Goal: Task Accomplishment & Management: Manage account settings

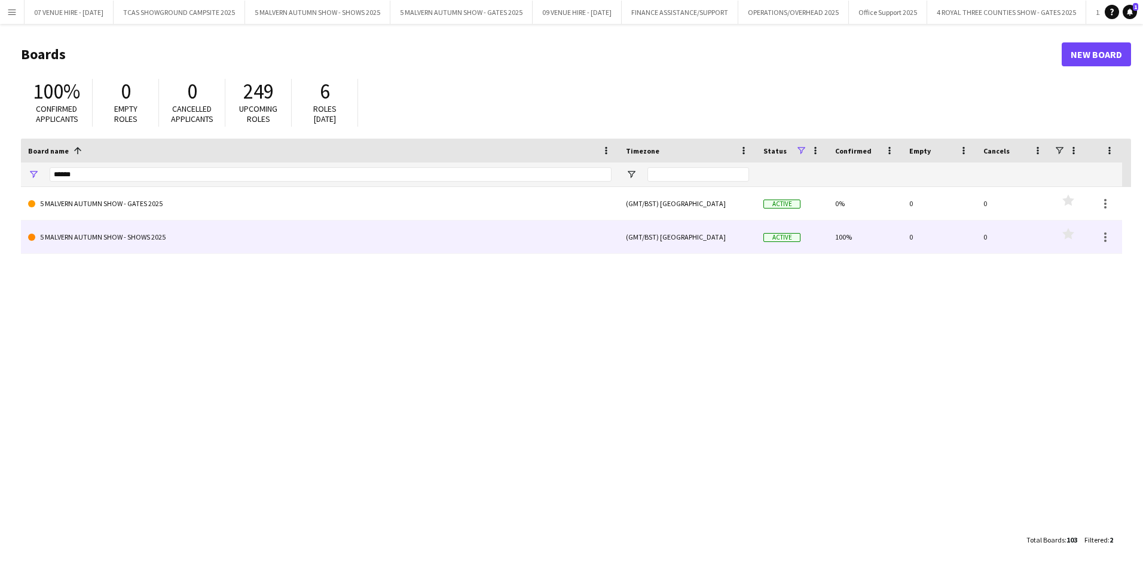
click at [139, 231] on link "5 MALVERN AUTUMN SHOW - SHOWS 2025" at bounding box center [319, 237] width 583 height 33
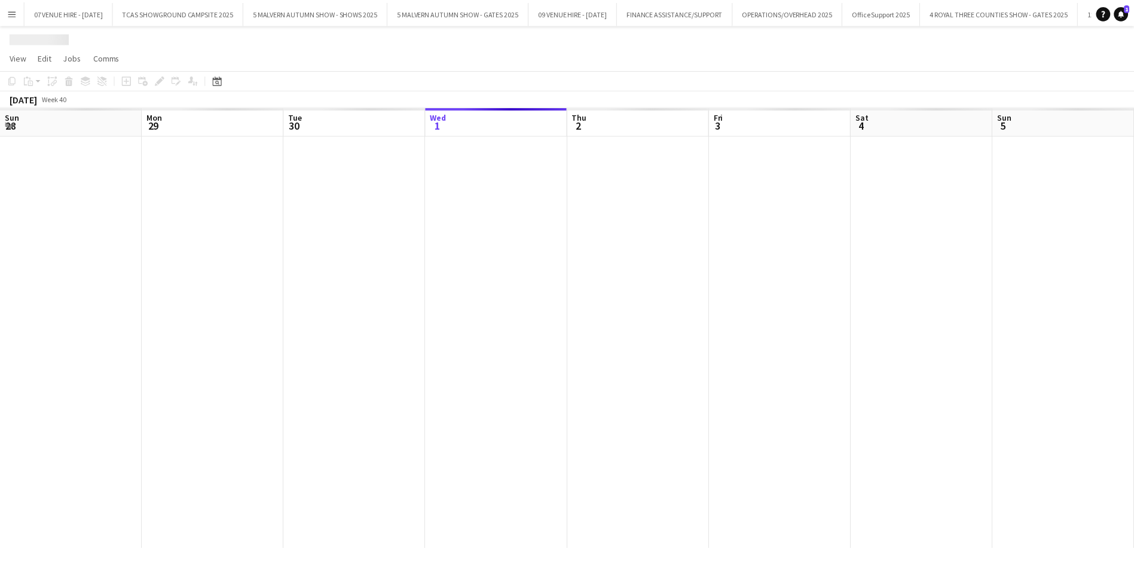
scroll to position [0, 286]
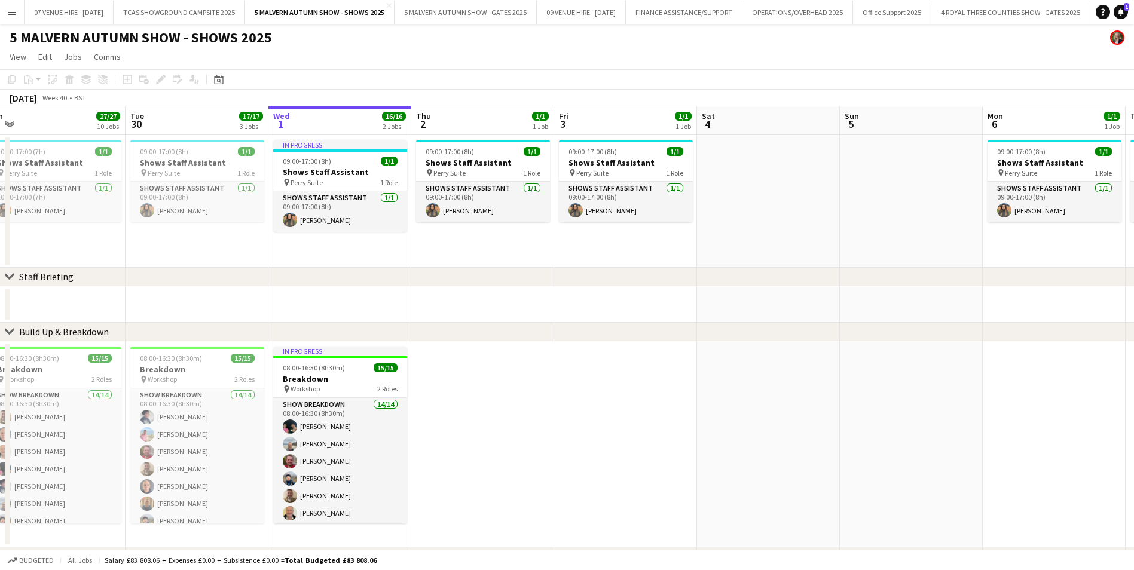
drag, startPoint x: 198, startPoint y: 168, endPoint x: 323, endPoint y: 178, distance: 125.9
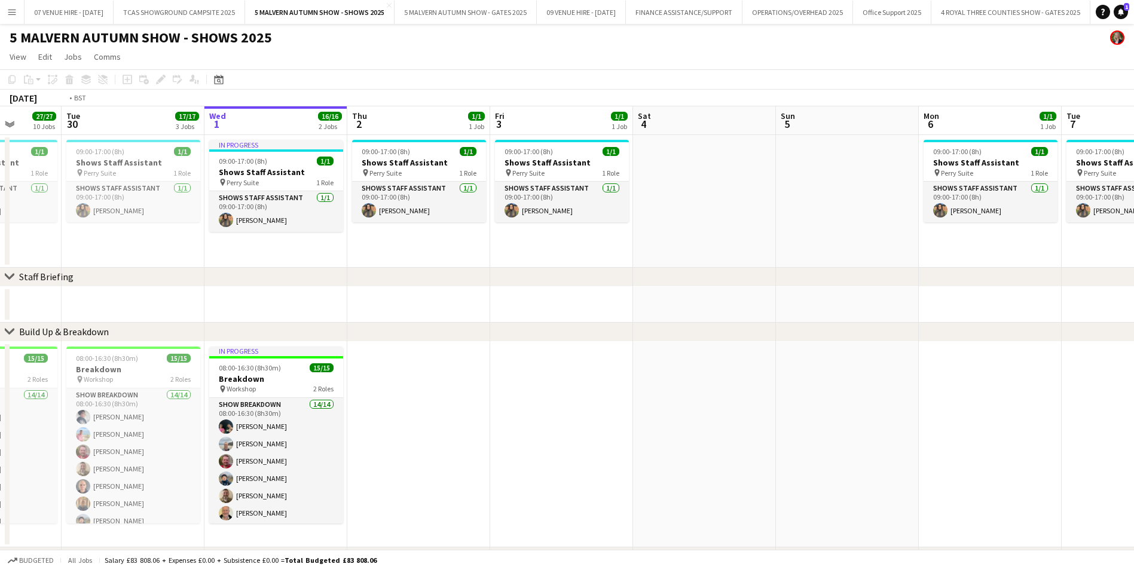
drag, startPoint x: 224, startPoint y: 172, endPoint x: 303, endPoint y: 179, distance: 79.2
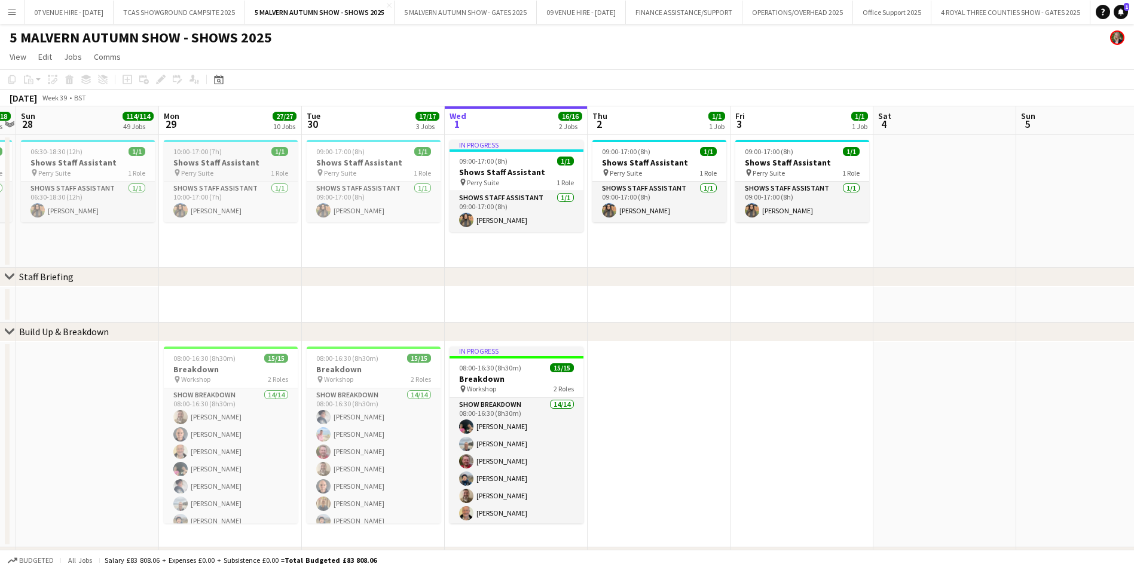
drag, startPoint x: 182, startPoint y: 166, endPoint x: 227, endPoint y: 171, distance: 44.5
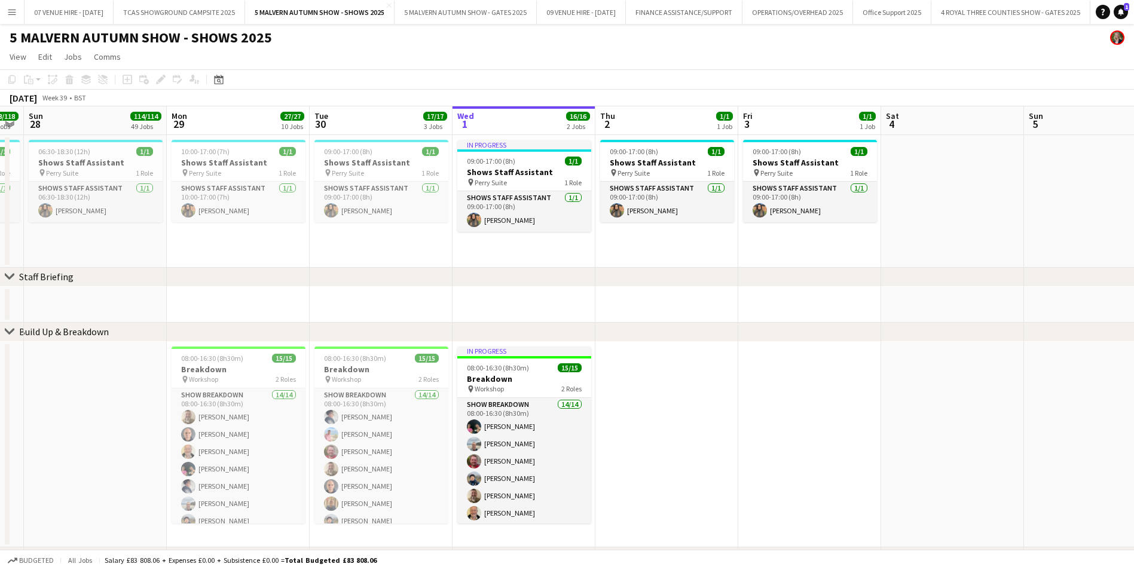
scroll to position [0, 311]
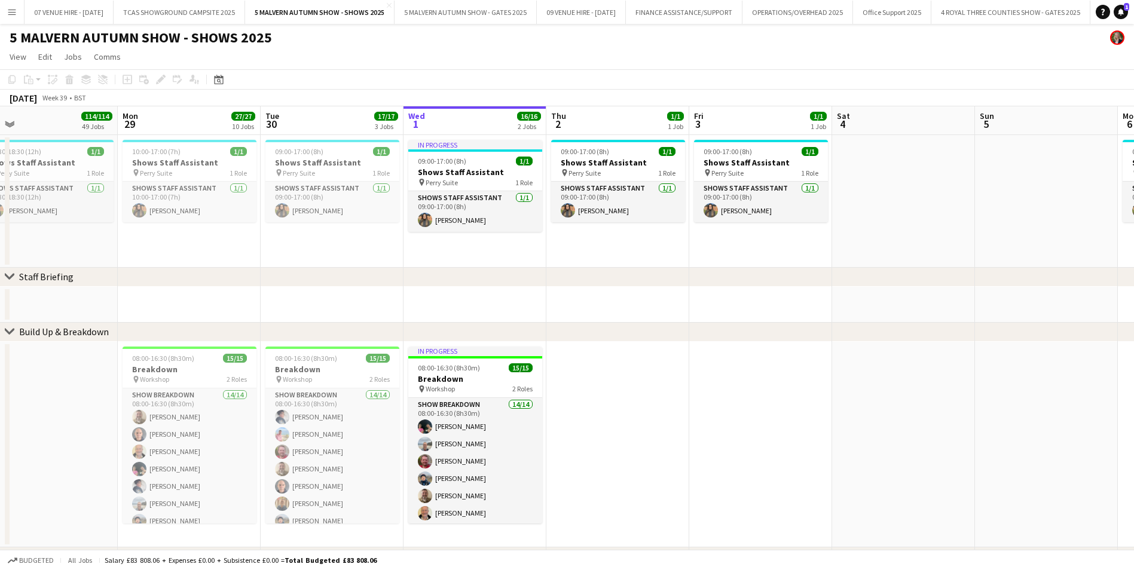
drag, startPoint x: 194, startPoint y: 167, endPoint x: 288, endPoint y: 175, distance: 94.2
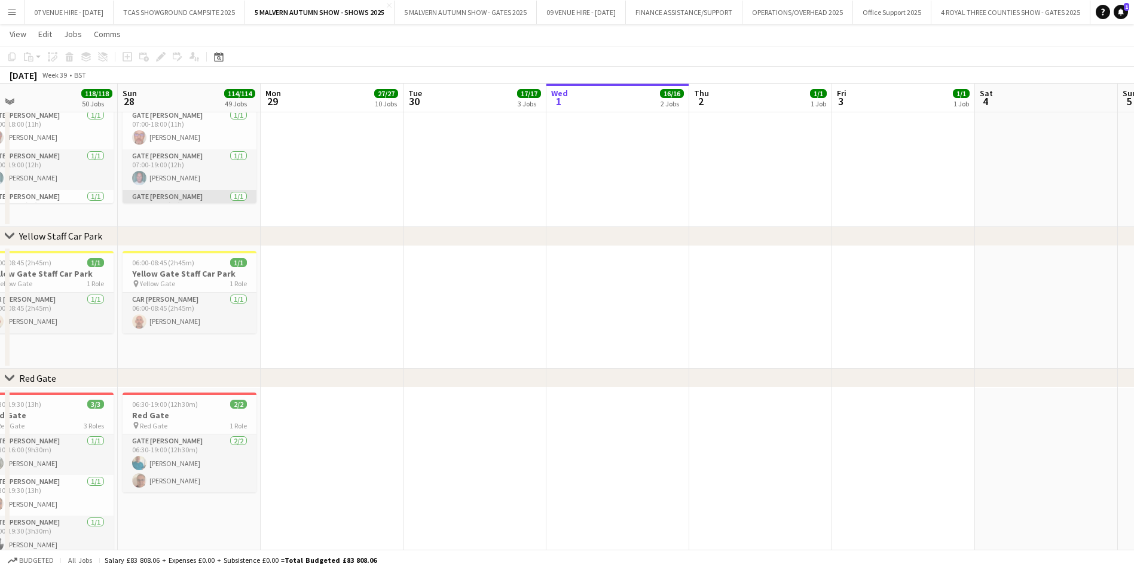
scroll to position [27, 0]
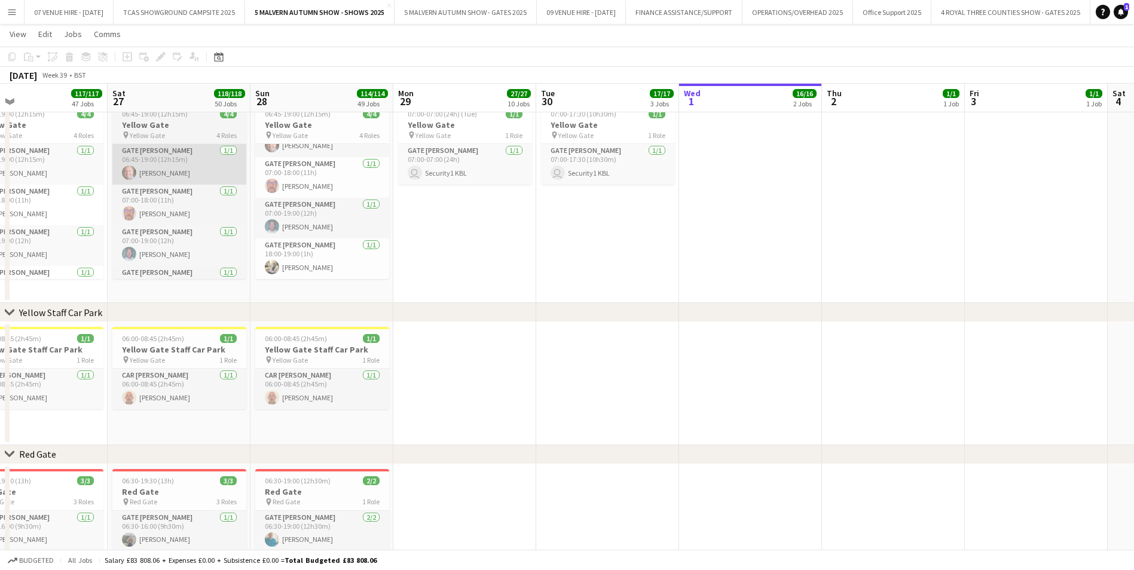
drag, startPoint x: 169, startPoint y: 173, endPoint x: 261, endPoint y: 184, distance: 92.7
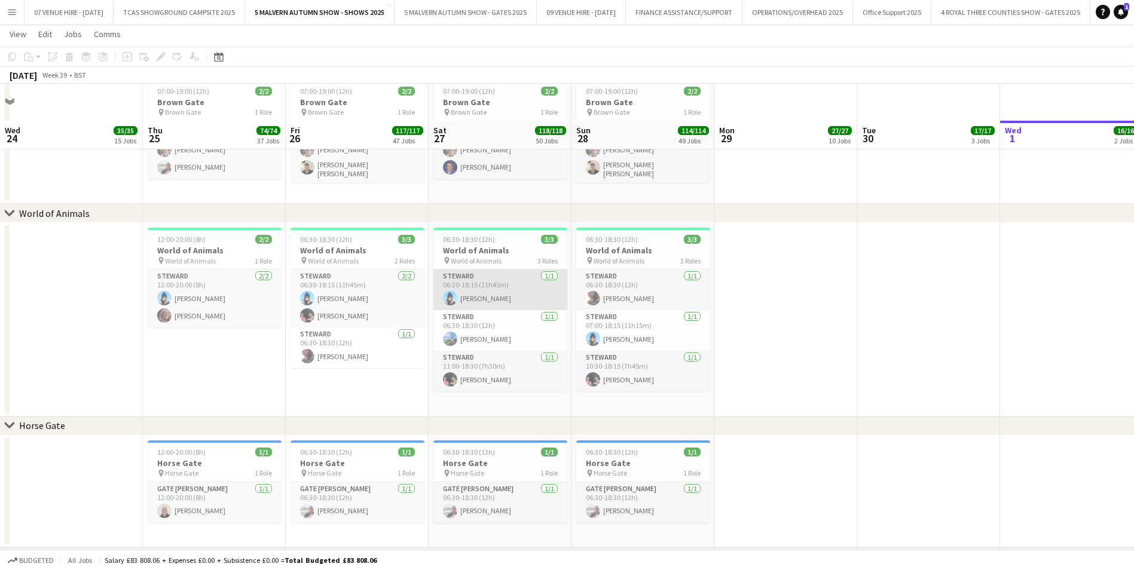
scroll to position [1618, 0]
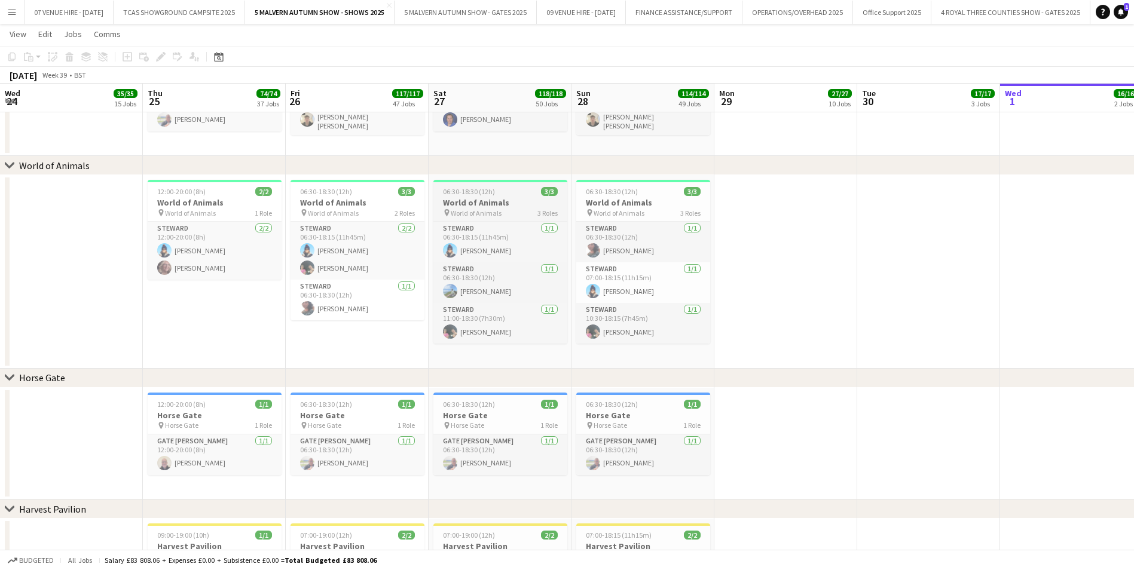
click at [478, 200] on h3 "World of Animals" at bounding box center [500, 202] width 134 height 11
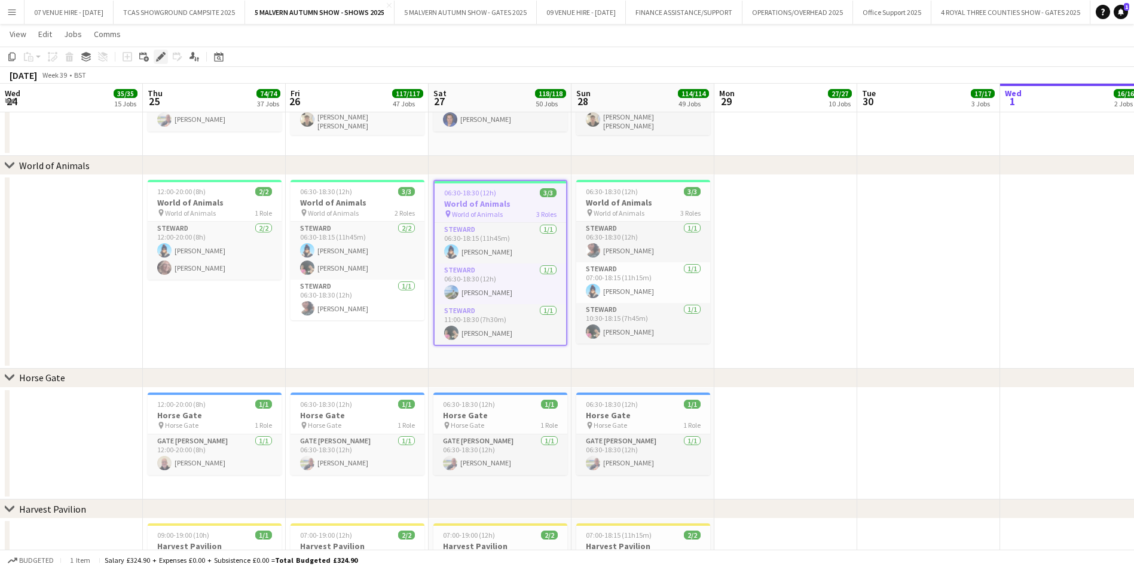
click at [160, 54] on icon "Edit" at bounding box center [161, 57] width 10 height 10
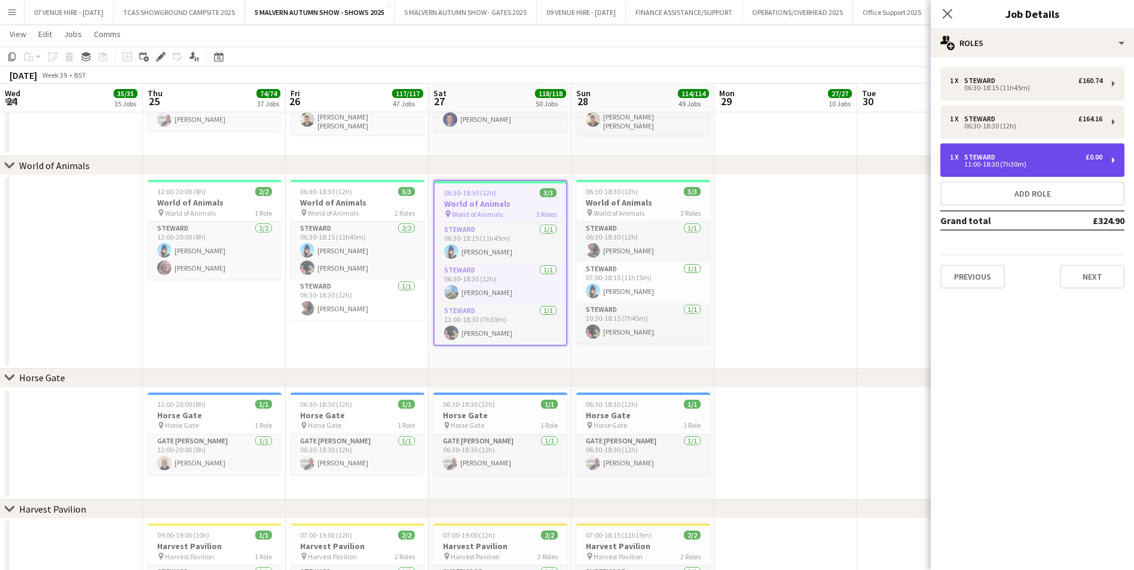
click at [751, 158] on div "Steward" at bounding box center [982, 157] width 36 height 8
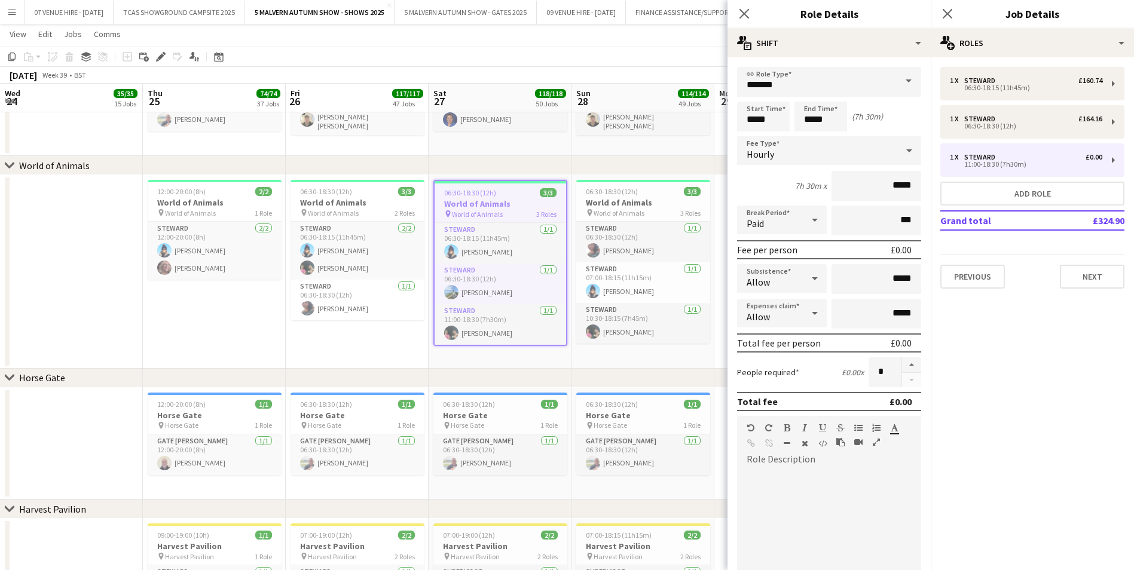
click at [751, 180] on form "link Role Type ******* Start Time ***** End Time ***** (7h 30m) Fee Type Hourly…" at bounding box center [828, 407] width 203 height 681
drag, startPoint x: 910, startPoint y: 181, endPoint x: 888, endPoint y: 181, distance: 21.5
click at [751, 181] on input "*****" at bounding box center [876, 186] width 90 height 30
type input "******"
click at [406, 339] on app-date-cell "06:30-18:30 (12h) 3/3 World of Animals pin World of Animals 2 Roles Steward 2/2…" at bounding box center [357, 272] width 143 height 194
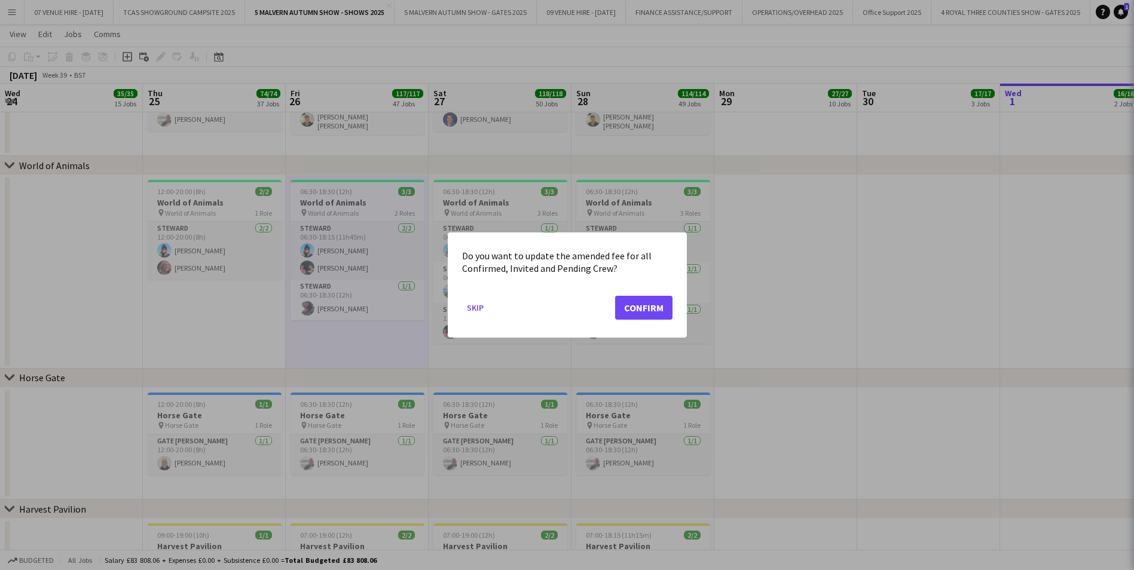
scroll to position [0, 285]
click at [646, 307] on button "Confirm" at bounding box center [643, 308] width 57 height 24
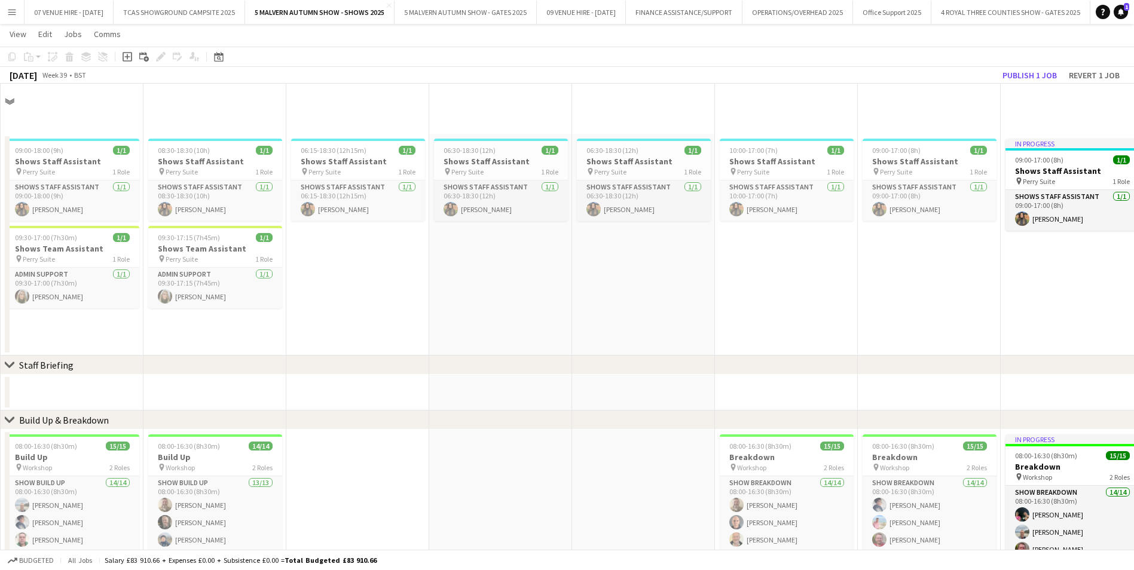
scroll to position [1618, 0]
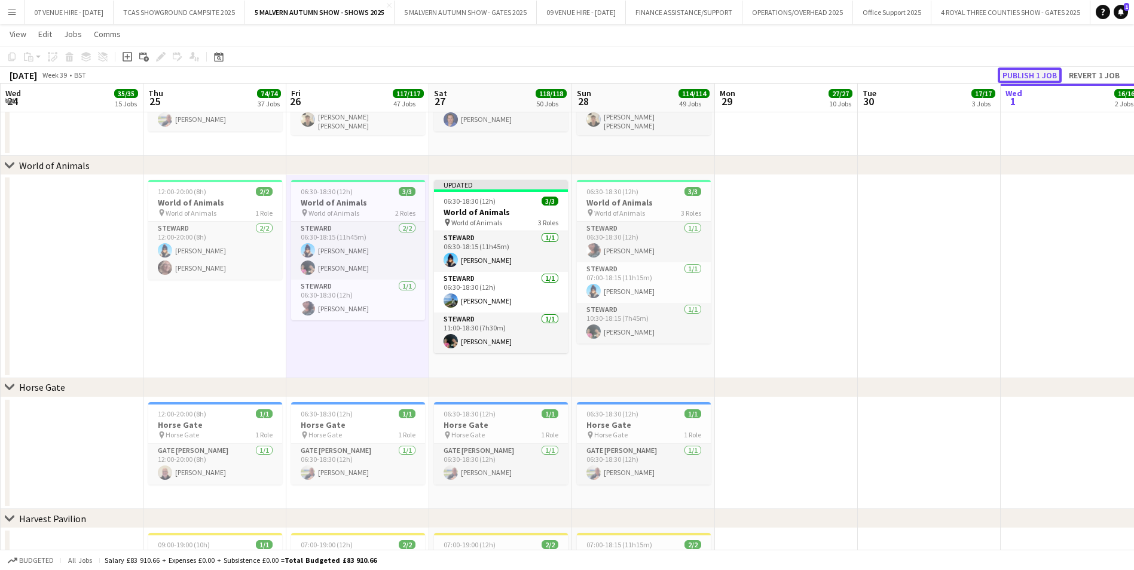
click at [751, 75] on button "Publish 1 job" at bounding box center [1030, 76] width 64 height 16
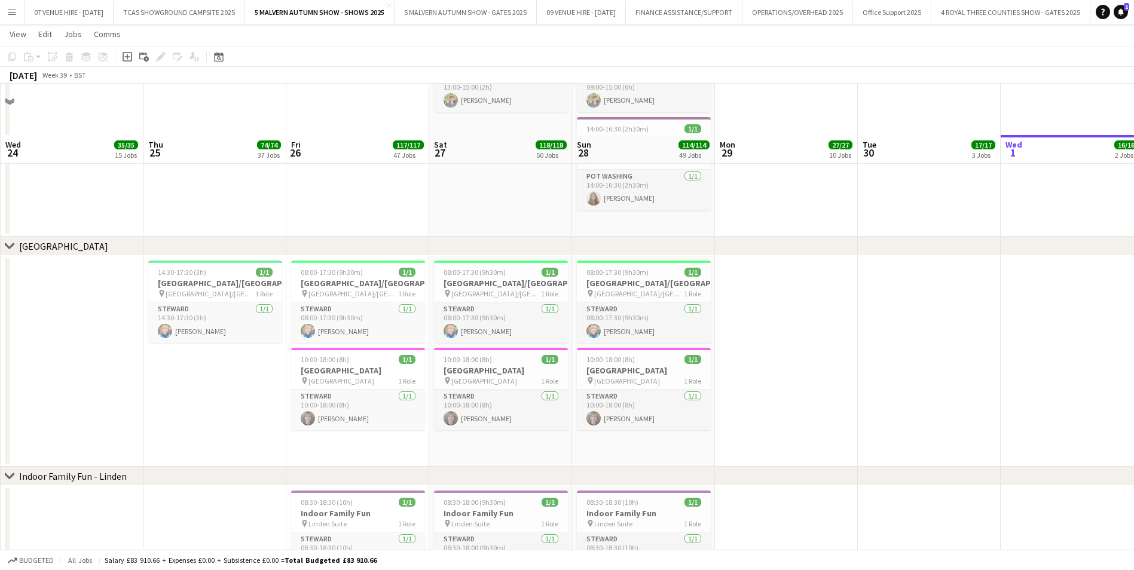
scroll to position [3351, 0]
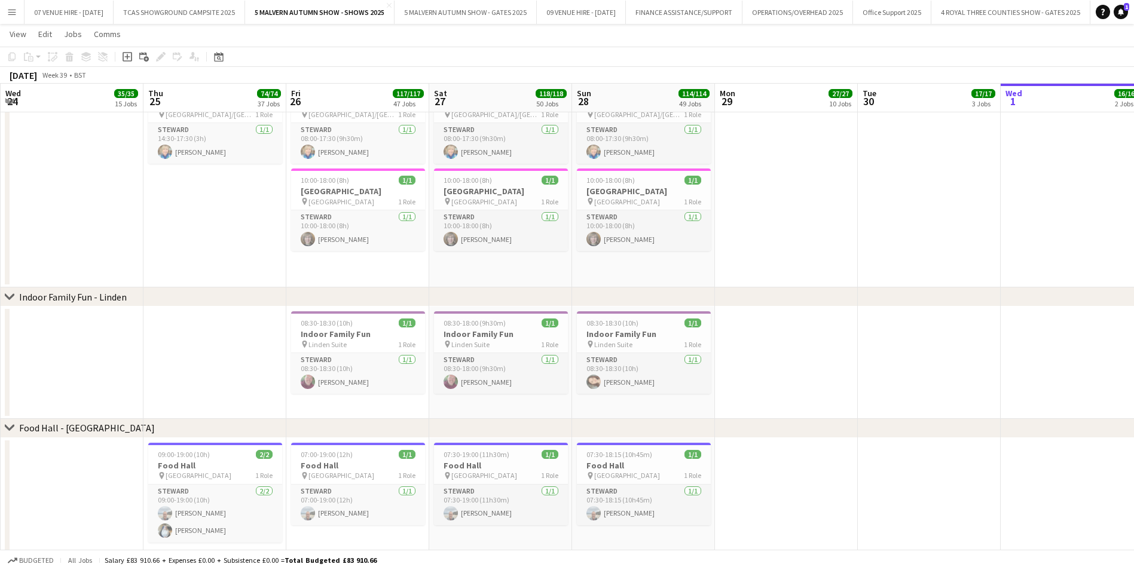
click at [13, 10] on app-icon "Menu" at bounding box center [12, 12] width 10 height 10
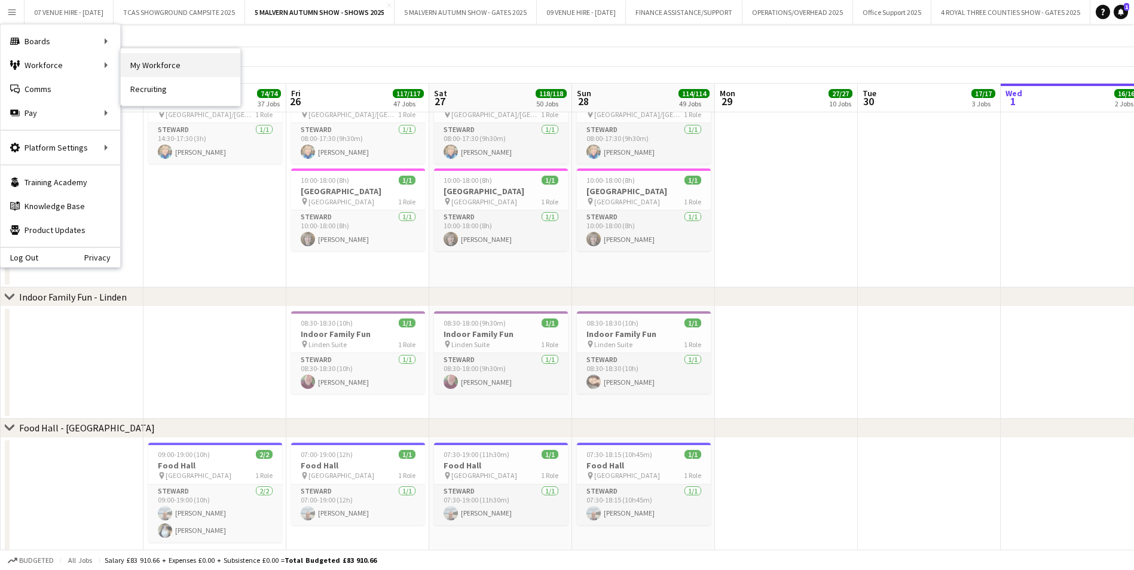
click at [148, 61] on link "My Workforce" at bounding box center [181, 65] width 120 height 24
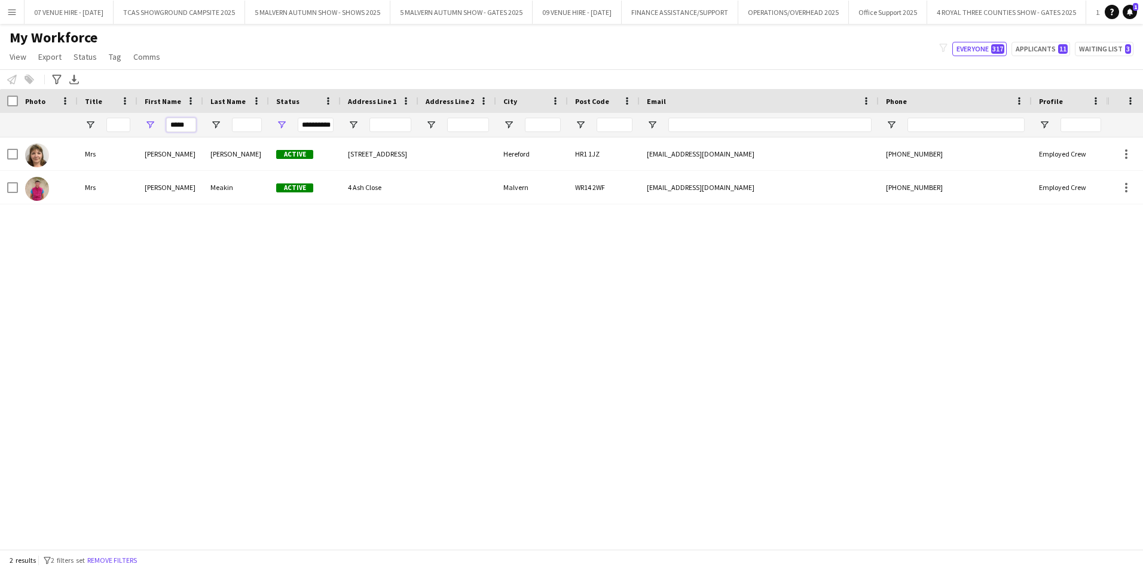
drag, startPoint x: 192, startPoint y: 127, endPoint x: 166, endPoint y: 129, distance: 27.0
click at [166, 129] on div "*****" at bounding box center [170, 125] width 66 height 24
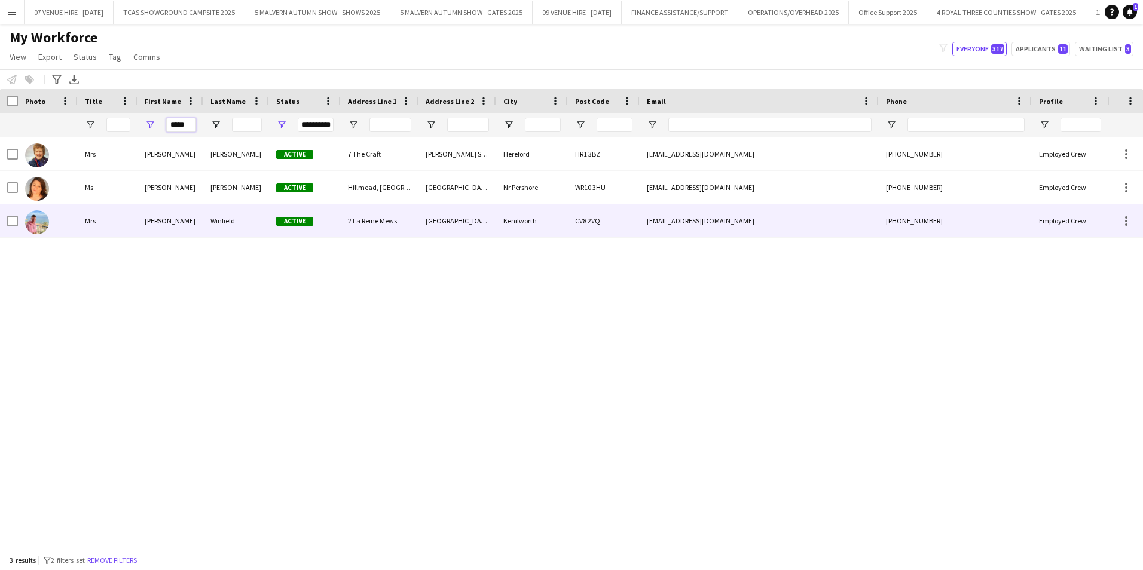
type input "*****"
click at [39, 217] on img at bounding box center [37, 222] width 24 height 24
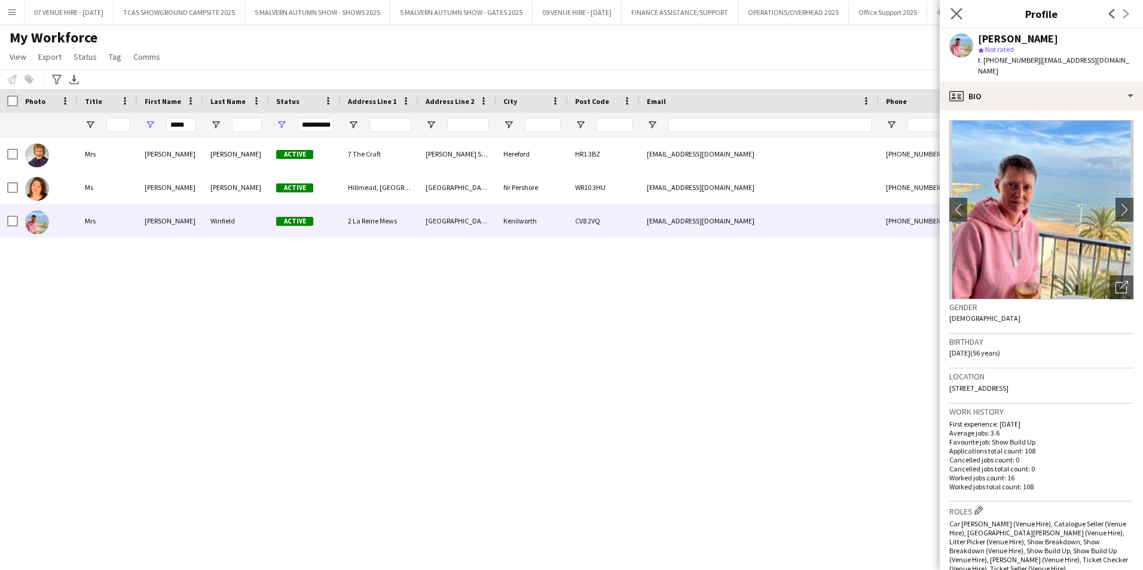
click at [751, 16] on app-icon "Close pop-in" at bounding box center [956, 13] width 17 height 17
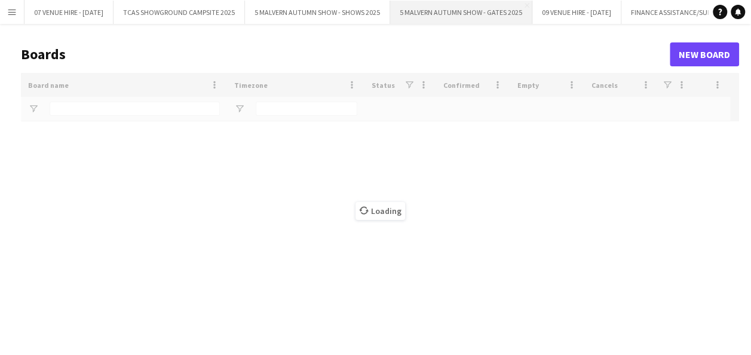
type input "******"
